Goal: Transaction & Acquisition: Purchase product/service

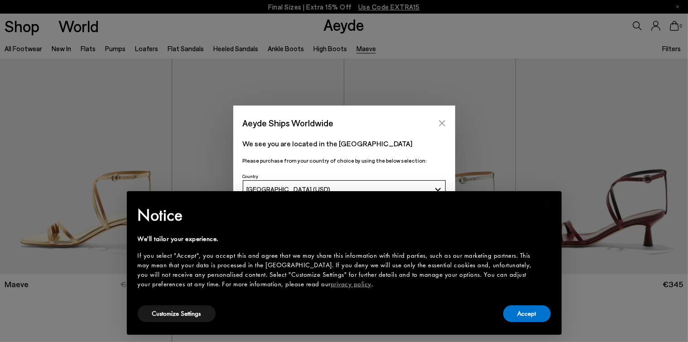
click at [438, 120] on icon "Close" at bounding box center [441, 123] width 7 height 7
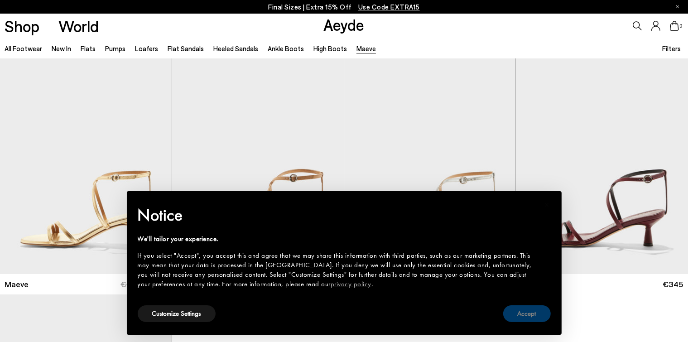
click at [525, 310] on button "Accept" at bounding box center [527, 313] width 48 height 17
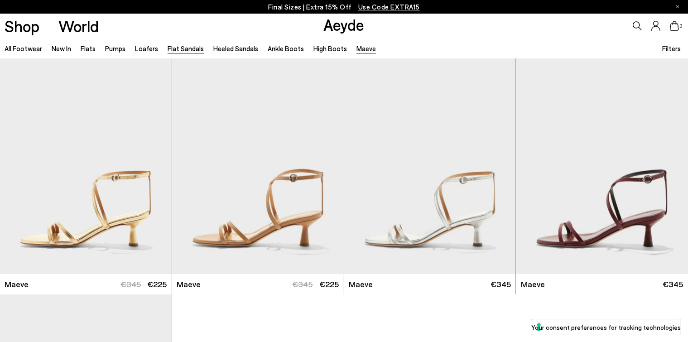
click at [183, 49] on link "Flat Sandals" at bounding box center [186, 48] width 36 height 8
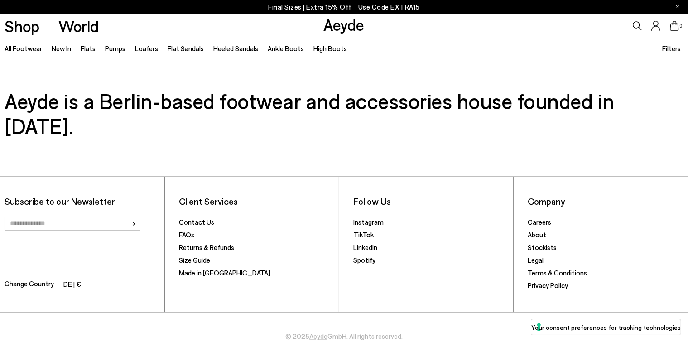
scroll to position [1701, 0]
